Goal: Information Seeking & Learning: Learn about a topic

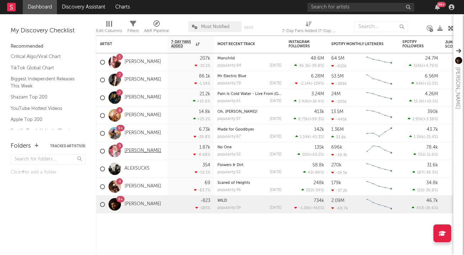
click at [144, 152] on link "Remy Bond" at bounding box center [143, 151] width 37 height 6
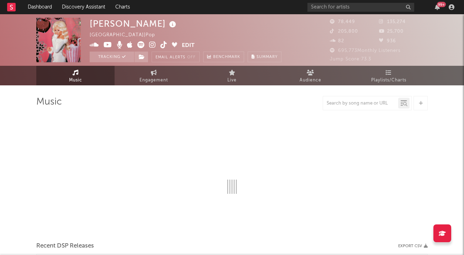
select select "6m"
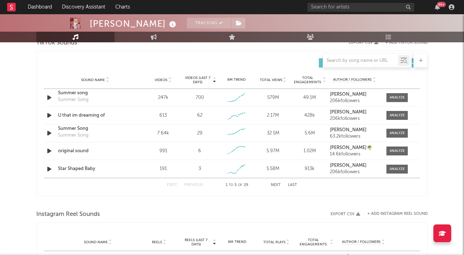
scroll to position [469, 0]
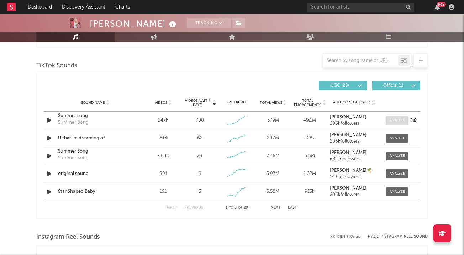
click at [395, 124] on span at bounding box center [397, 120] width 21 height 9
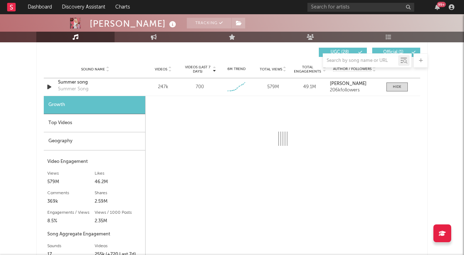
scroll to position [501, 0]
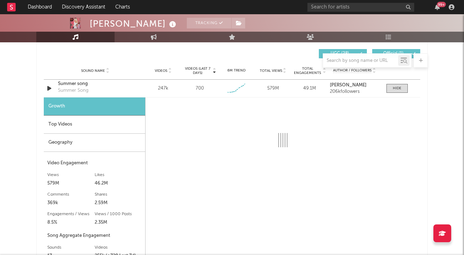
select select "6m"
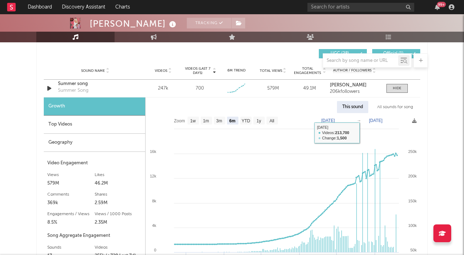
click at [389, 107] on div "All sounds for song" at bounding box center [395, 107] width 47 height 12
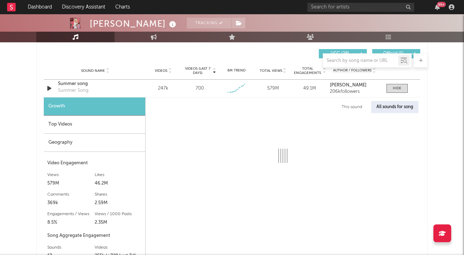
select select "1w"
